Goal: Find specific page/section: Find specific page/section

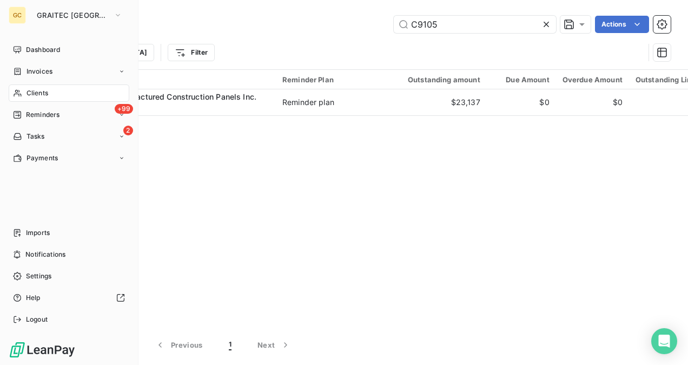
click at [30, 90] on span "Clients" at bounding box center [38, 93] width 22 height 10
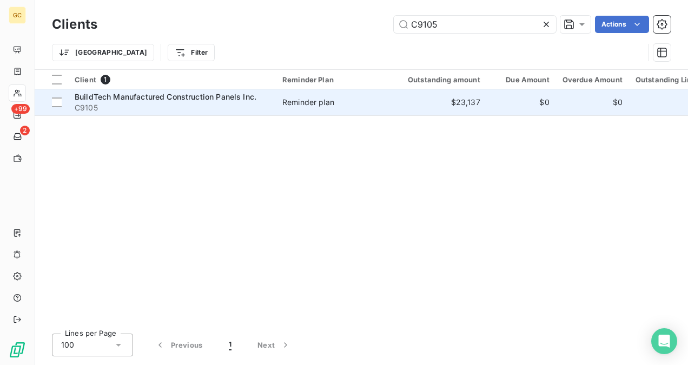
click at [291, 113] on td "Reminder plan" at bounding box center [332, 102] width 113 height 26
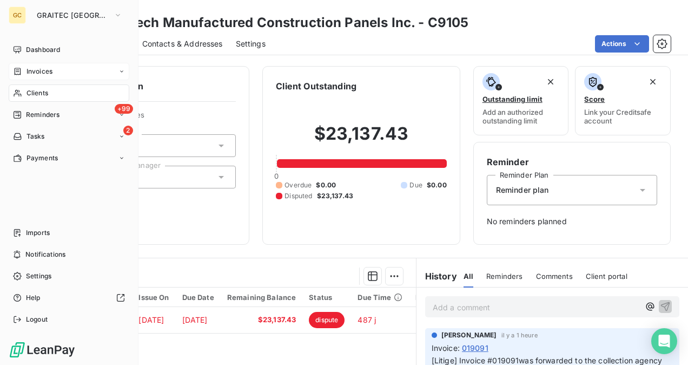
click at [31, 71] on span "Invoices" at bounding box center [40, 72] width 26 height 10
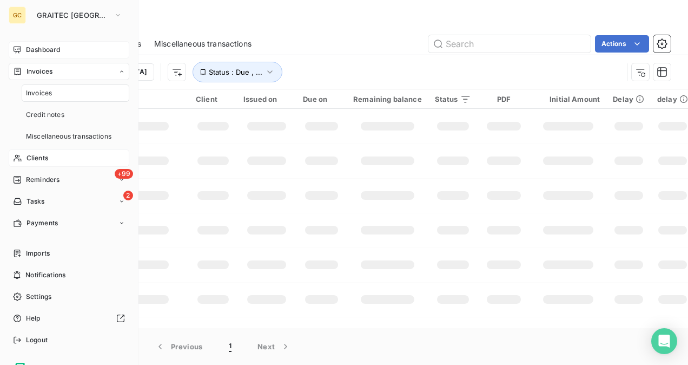
click at [41, 49] on span "Dashboard" at bounding box center [43, 50] width 34 height 10
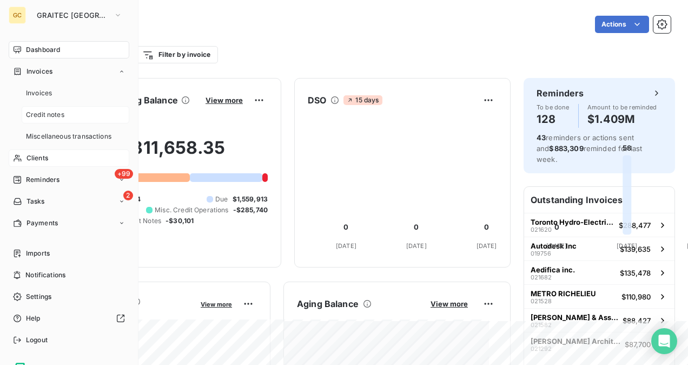
click at [42, 116] on span "Credit notes" at bounding box center [45, 115] width 38 height 10
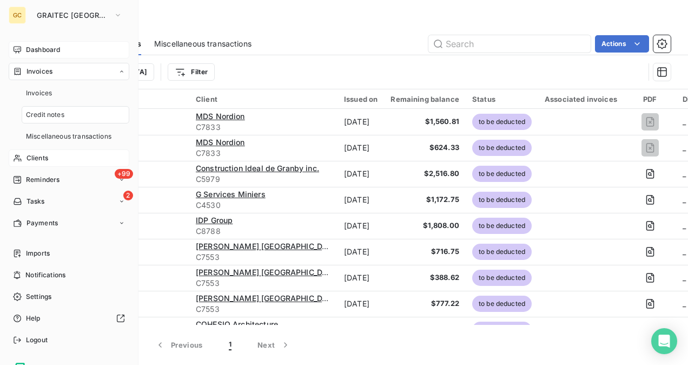
click at [44, 53] on span "Dashboard" at bounding box center [43, 50] width 34 height 10
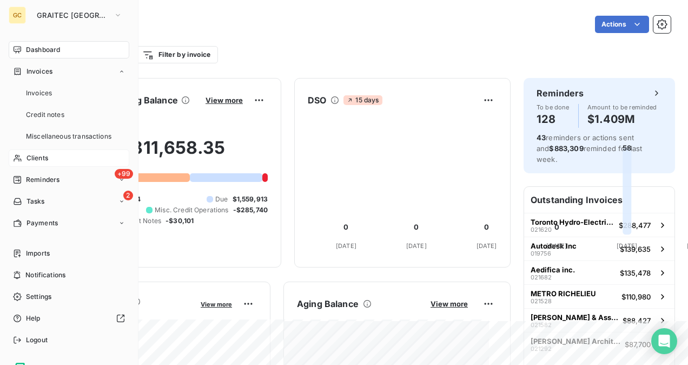
click at [39, 162] on span "Clients" at bounding box center [38, 158] width 22 height 10
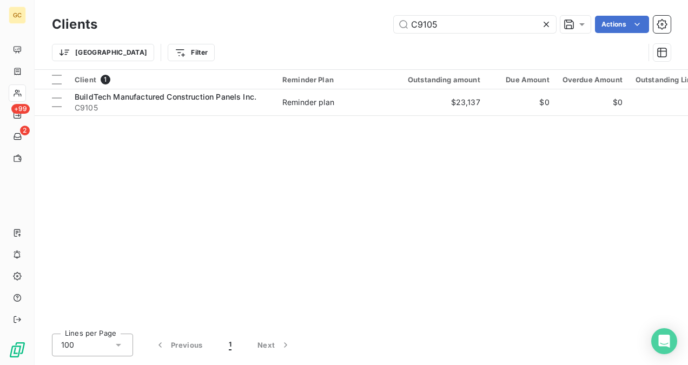
drag, startPoint x: 447, startPoint y: 28, endPoint x: 390, endPoint y: 33, distance: 57.6
click at [390, 33] on div "Clients C9105 Actions" at bounding box center [361, 24] width 619 height 23
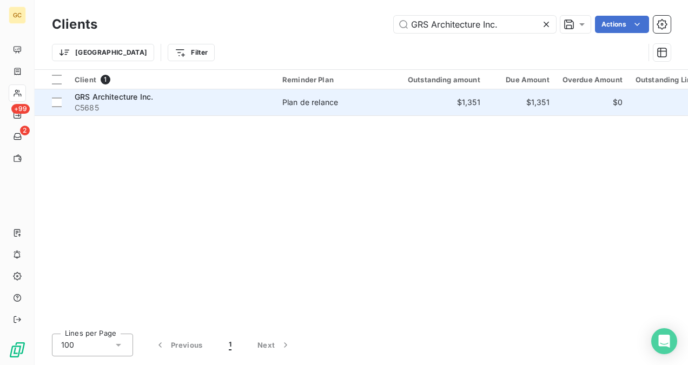
type input "GRS Architecture Inc."
click at [252, 111] on span "C5685" at bounding box center [172, 107] width 195 height 11
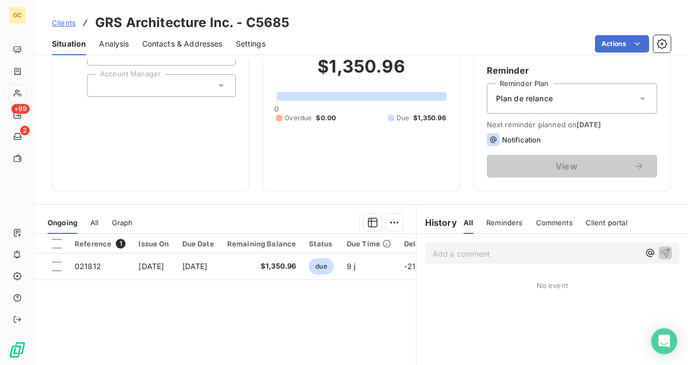
scroll to position [108, 0]
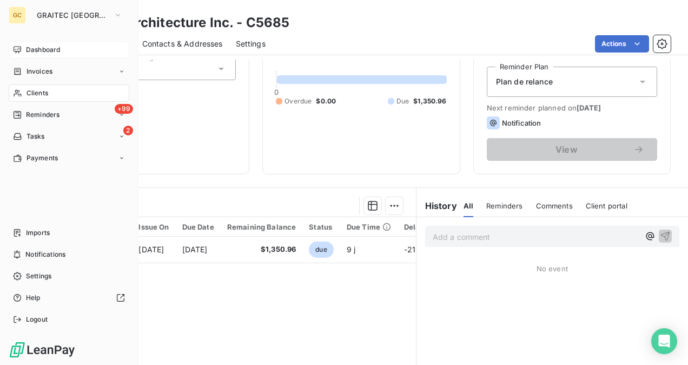
click at [24, 50] on div "Dashboard" at bounding box center [69, 49] width 121 height 17
